Goal: Information Seeking & Learning: Learn about a topic

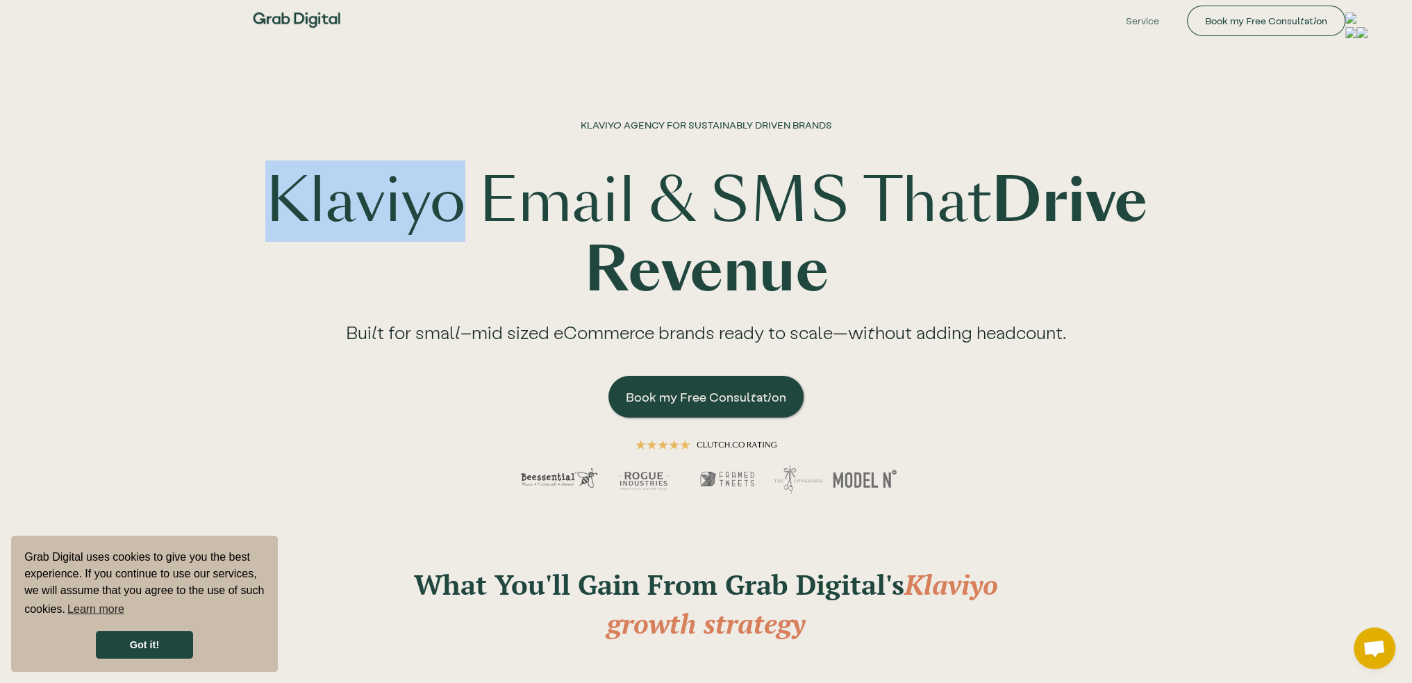
drag, startPoint x: 543, startPoint y: 213, endPoint x: 352, endPoint y: 194, distance: 191.9
click at [352, 194] on h1 "Klaviyo Email & SMS That Drive Revenue" at bounding box center [706, 236] width 889 height 139
copy h1 "Klaviyo"
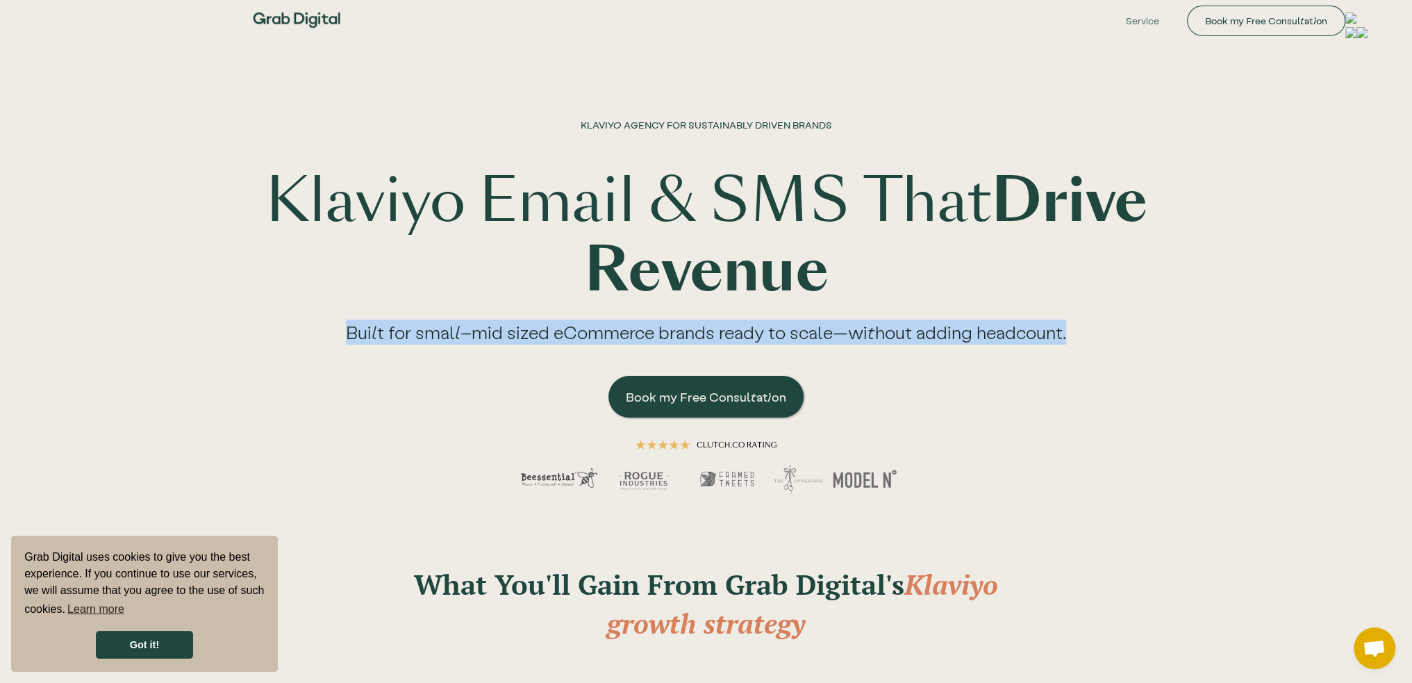
drag, startPoint x: 324, startPoint y: 333, endPoint x: 1068, endPoint y: 343, distance: 744.4
click at [1068, 343] on div "Built for small–mid sized eCommerce brands ready to scale—without adding headco…" at bounding box center [706, 336] width 776 height 63
click at [1141, 24] on link "Service" at bounding box center [1142, 21] width 76 height 42
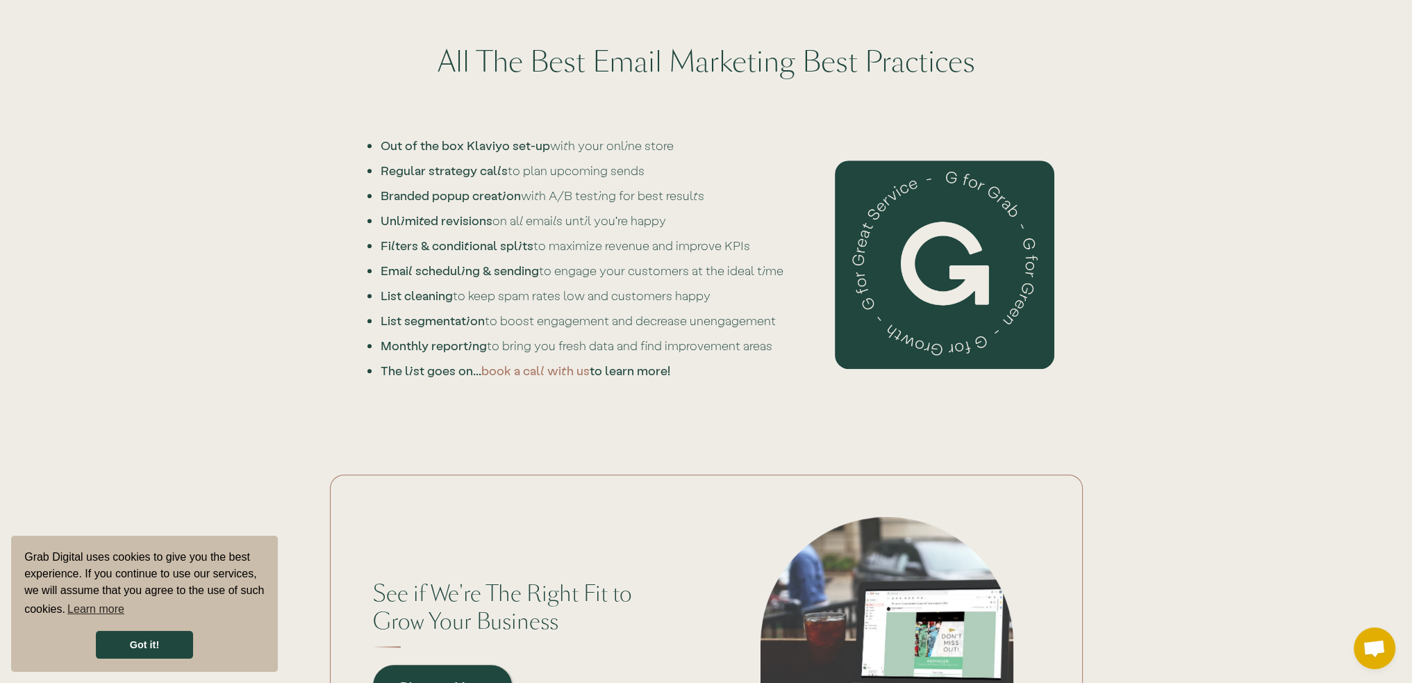
scroll to position [1250, 0]
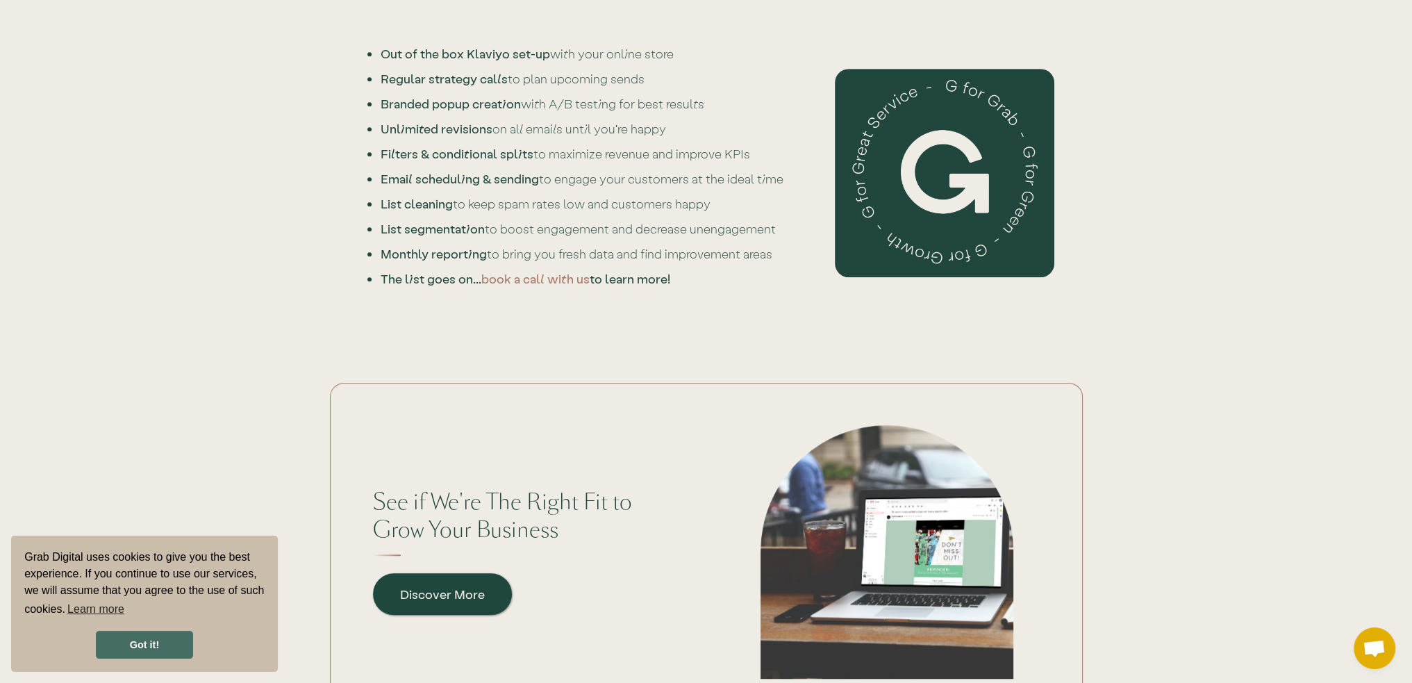
click at [132, 654] on link "Got it!" at bounding box center [144, 644] width 97 height 28
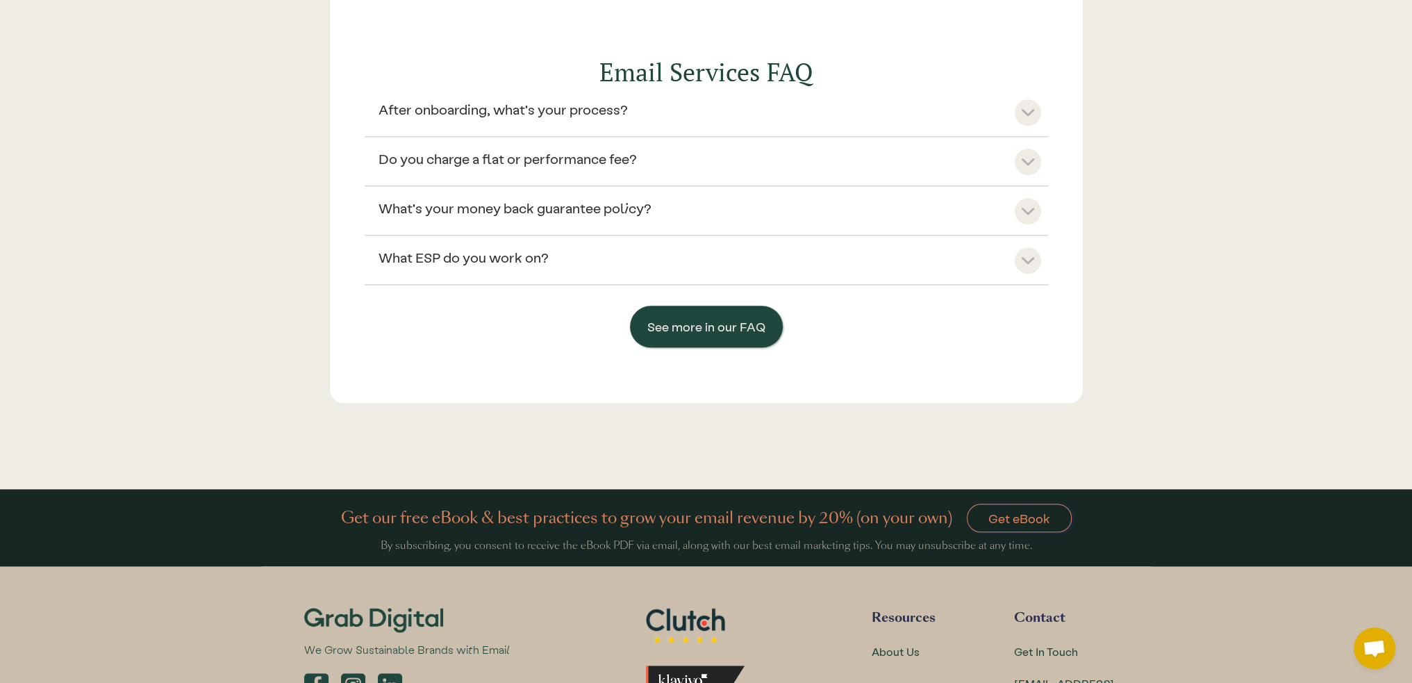
scroll to position [2083, 0]
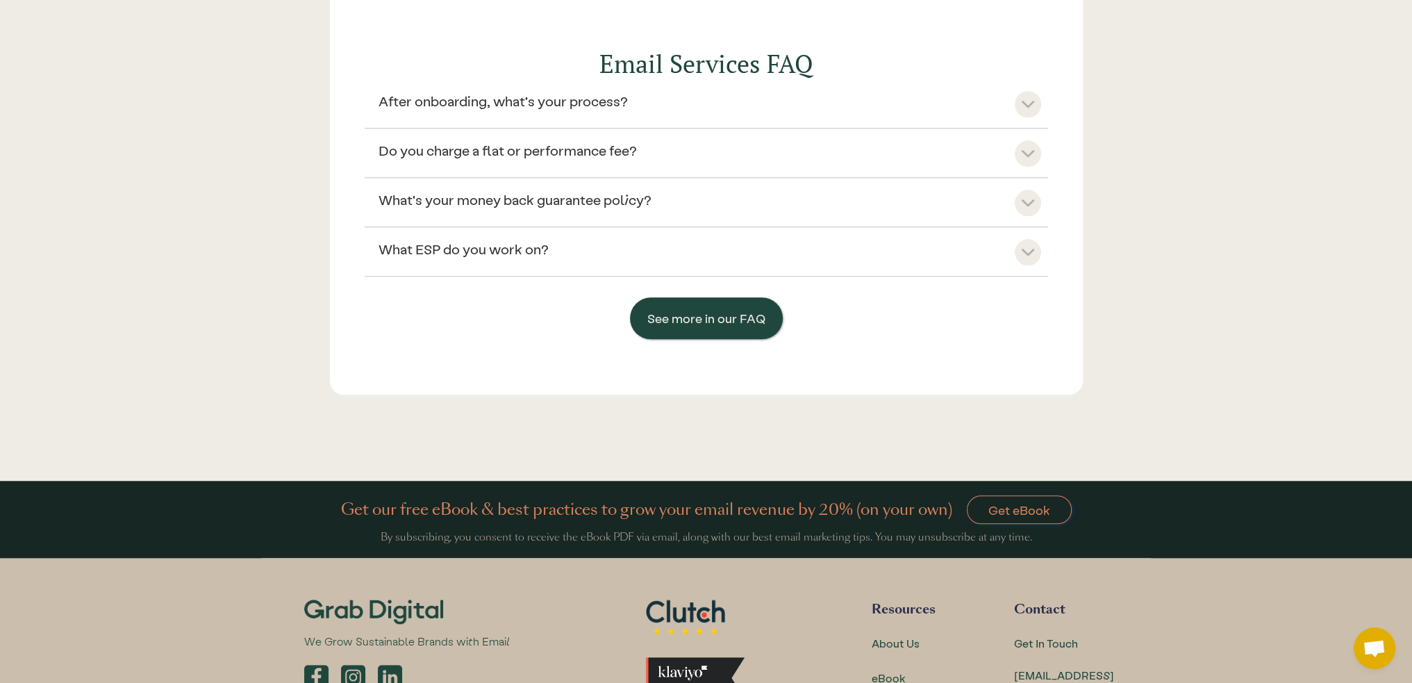
click at [1028, 110] on div at bounding box center [1027, 104] width 26 height 26
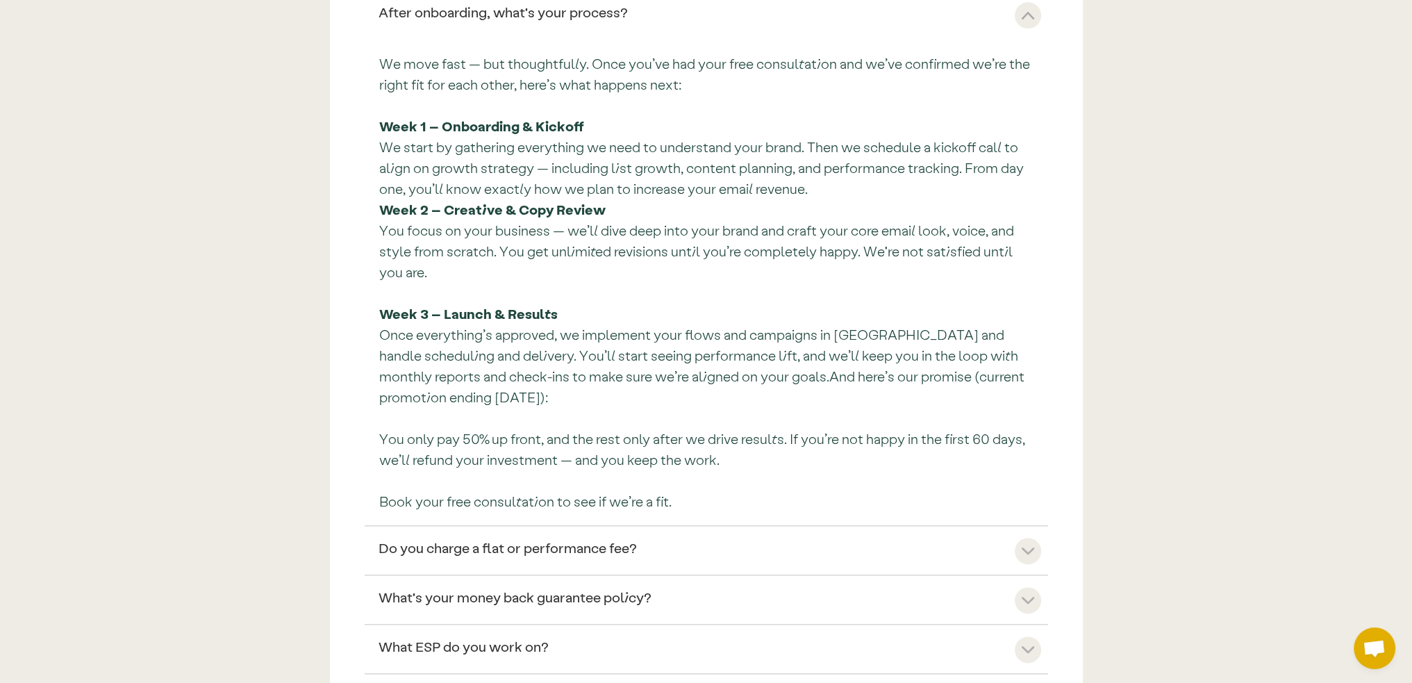
scroll to position [2361, 0]
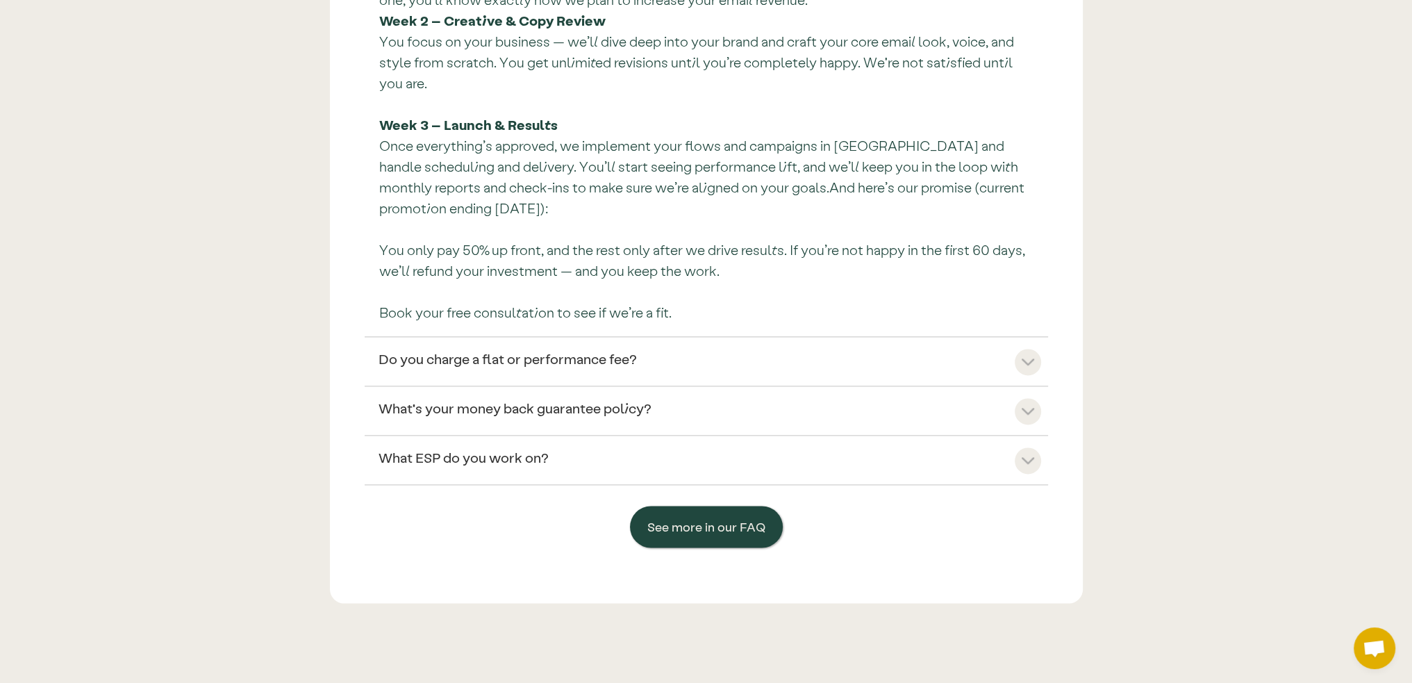
click at [516, 455] on div "What ESP do you work on?" at bounding box center [463, 456] width 170 height 19
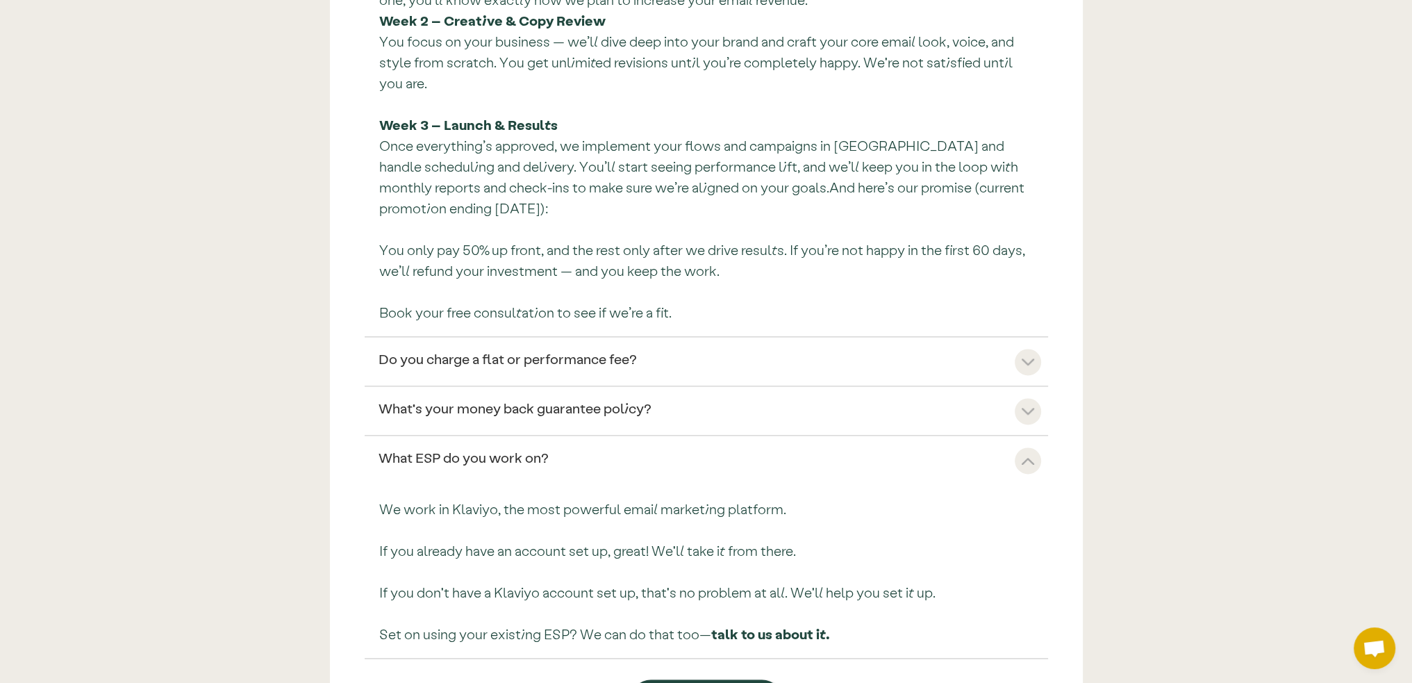
click at [542, 419] on link "What's your money back guarantee policy?" at bounding box center [706, 413] width 683 height 30
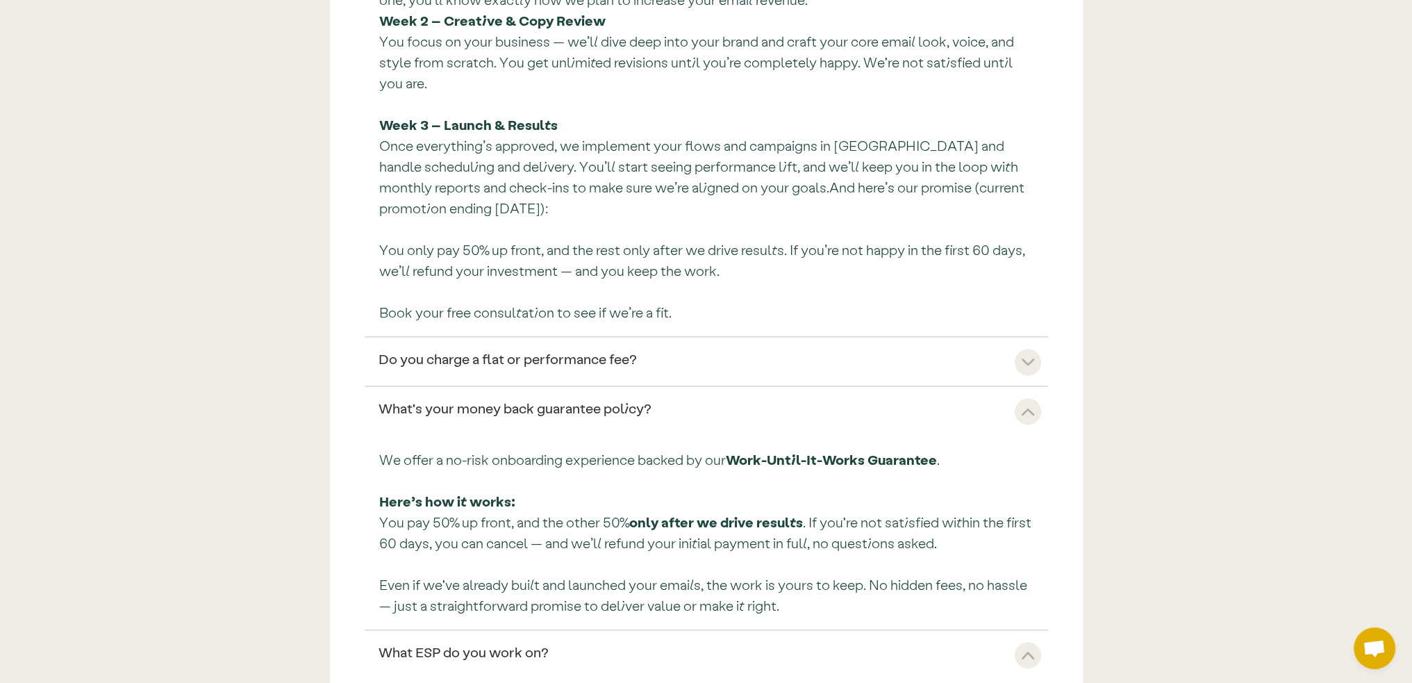
click at [565, 358] on div "Do you charge a flat or performance fee?" at bounding box center [507, 358] width 258 height 19
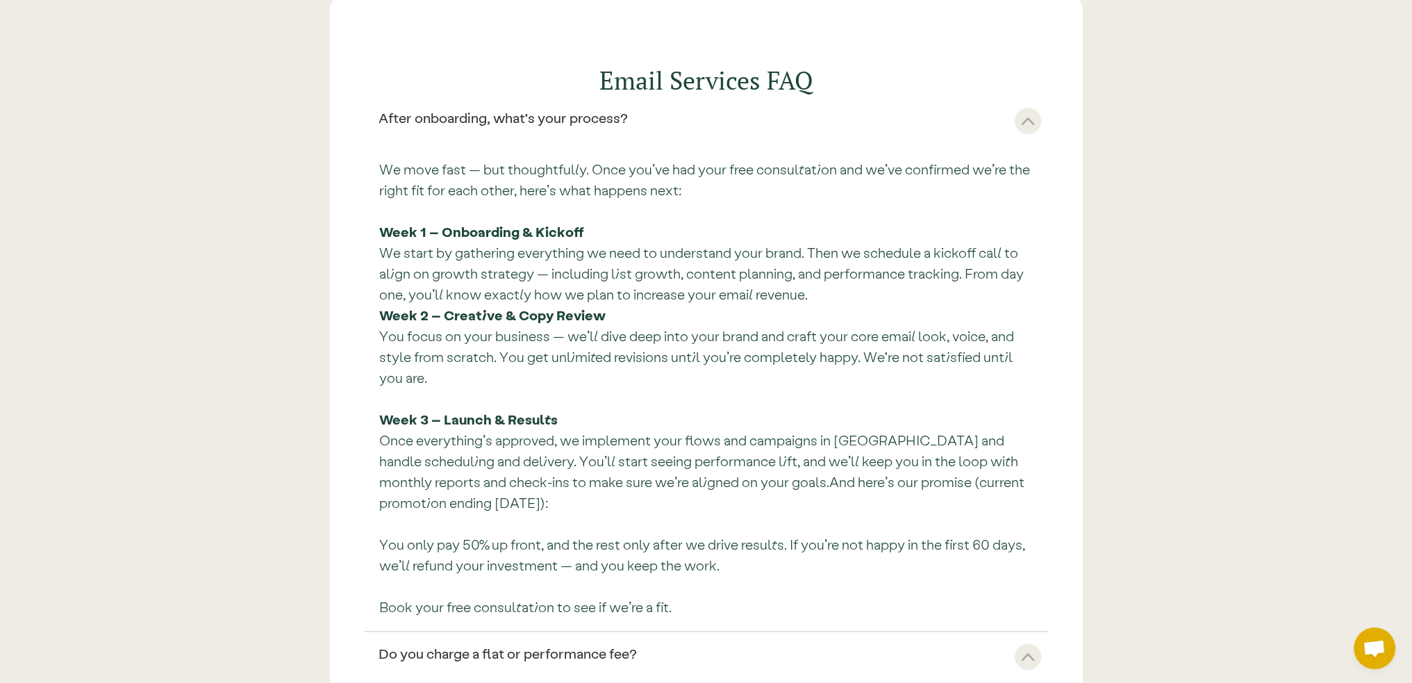
scroll to position [2083, 0]
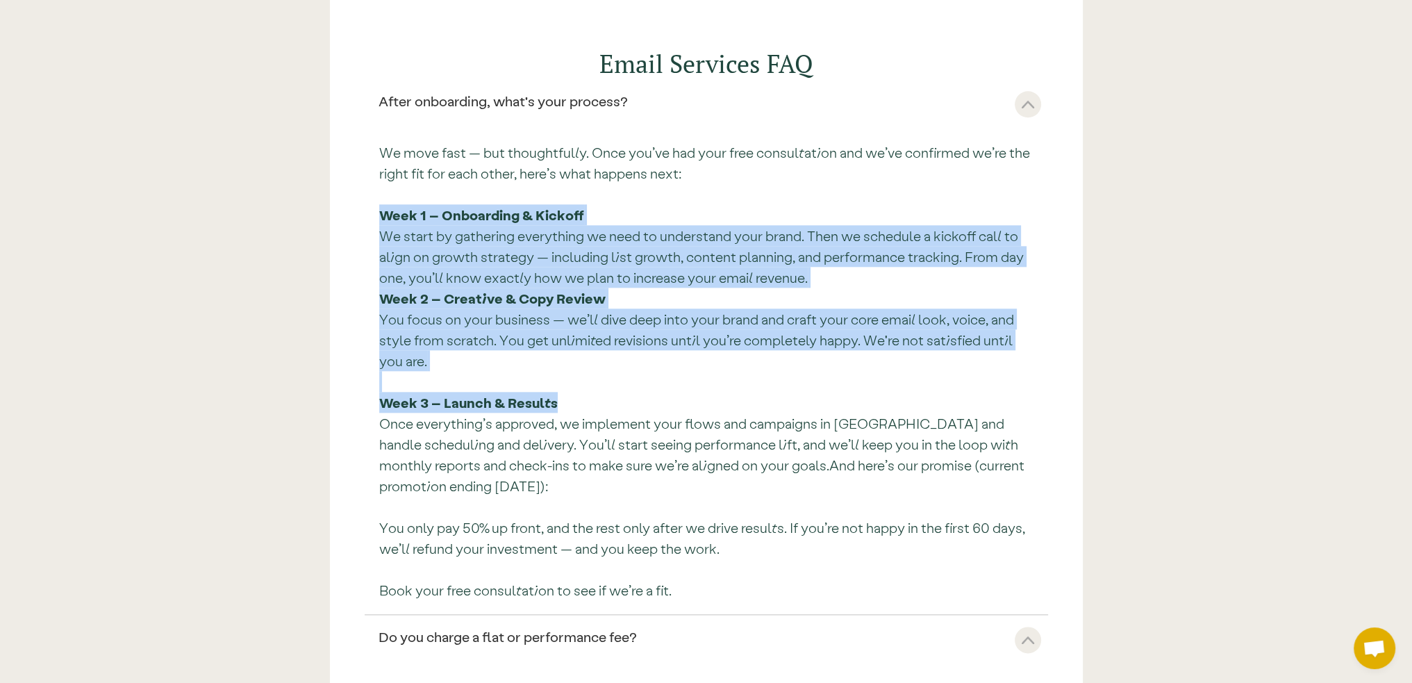
drag, startPoint x: 562, startPoint y: 401, endPoint x: 412, endPoint y: 210, distance: 243.3
click at [359, 216] on div "Email Services FAQ After onboarding, what's your process? We move fast — but th…" at bounding box center [706, 637] width 753 height 1318
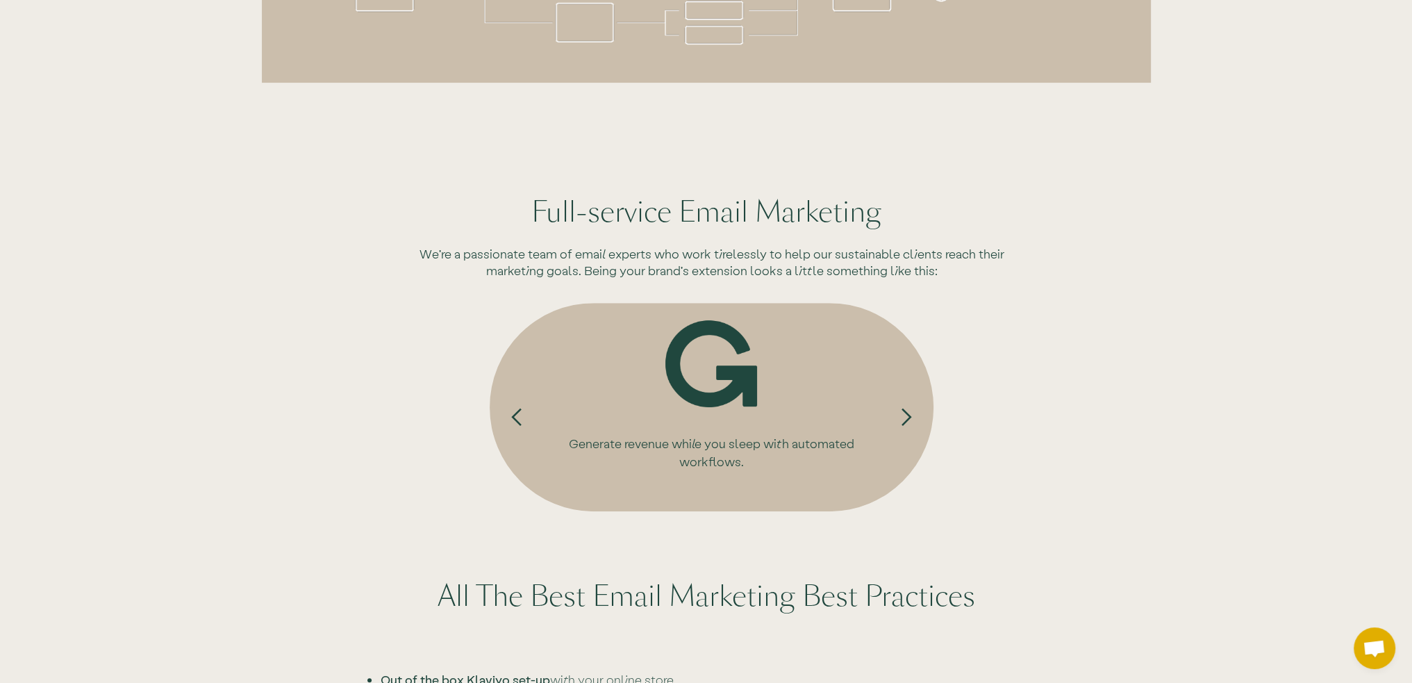
scroll to position [625, 0]
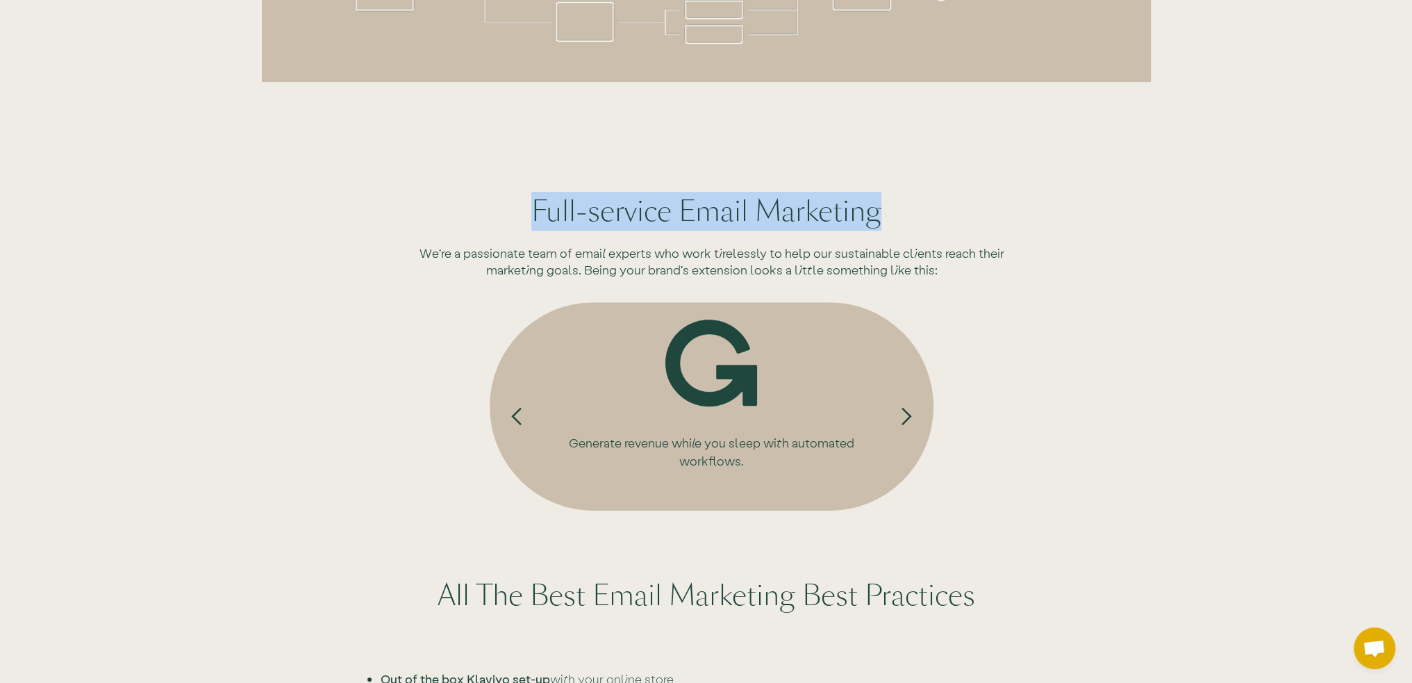
drag, startPoint x: 509, startPoint y: 204, endPoint x: 891, endPoint y: 205, distance: 381.9
click at [891, 205] on h1 "Full-service Email Marketing" at bounding box center [706, 211] width 753 height 39
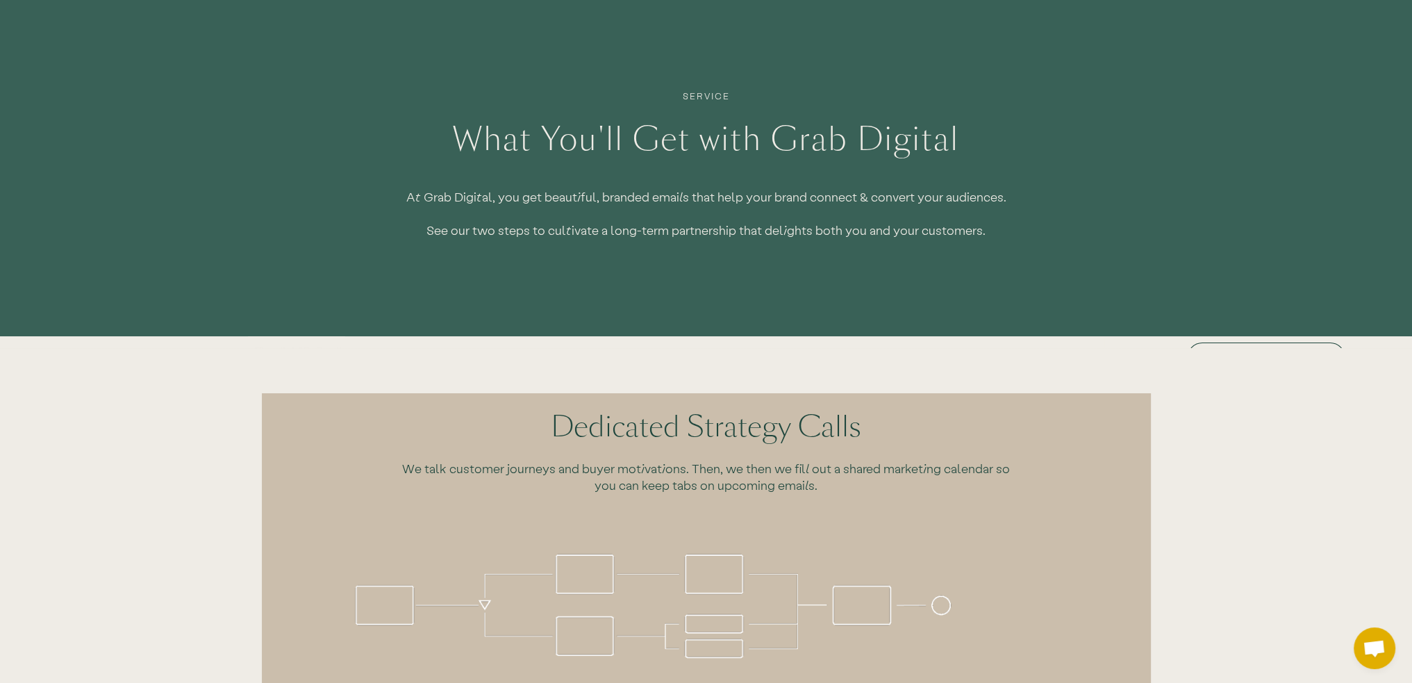
scroll to position [0, 0]
